Goal: Transaction & Acquisition: Purchase product/service

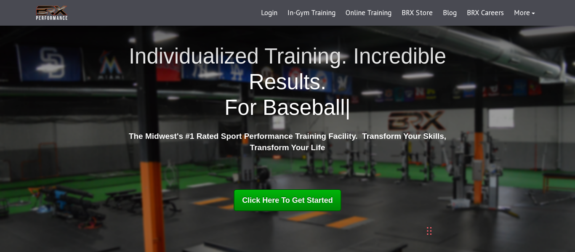
scroll to position [13, 0]
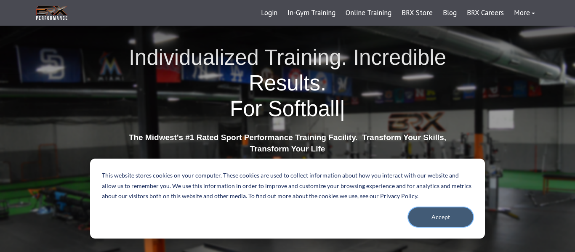
click at [448, 214] on button "Accept" at bounding box center [440, 216] width 65 height 19
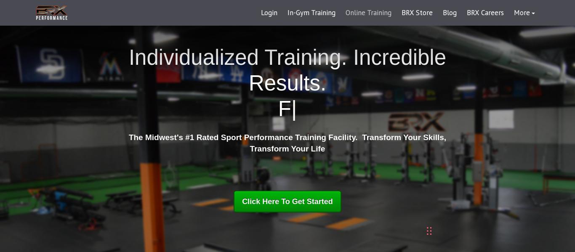
click at [371, 15] on link "Online Training" at bounding box center [368, 13] width 56 height 20
